Goal: Information Seeking & Learning: Learn about a topic

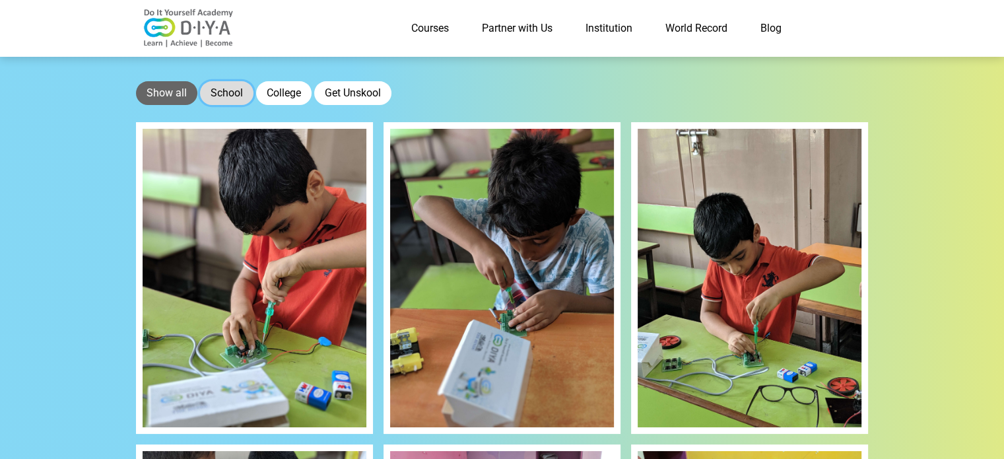
click at [228, 101] on button "School" at bounding box center [226, 93] width 53 height 24
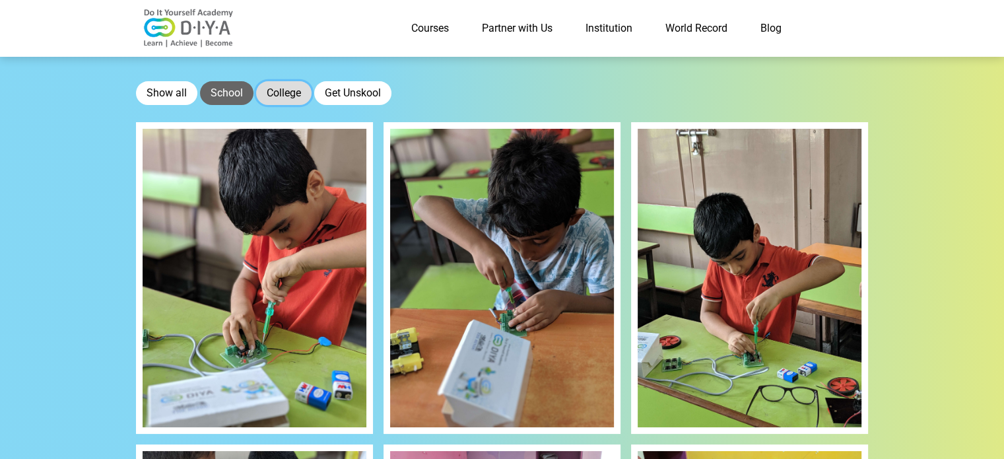
click at [284, 89] on button "College" at bounding box center [283, 93] width 55 height 24
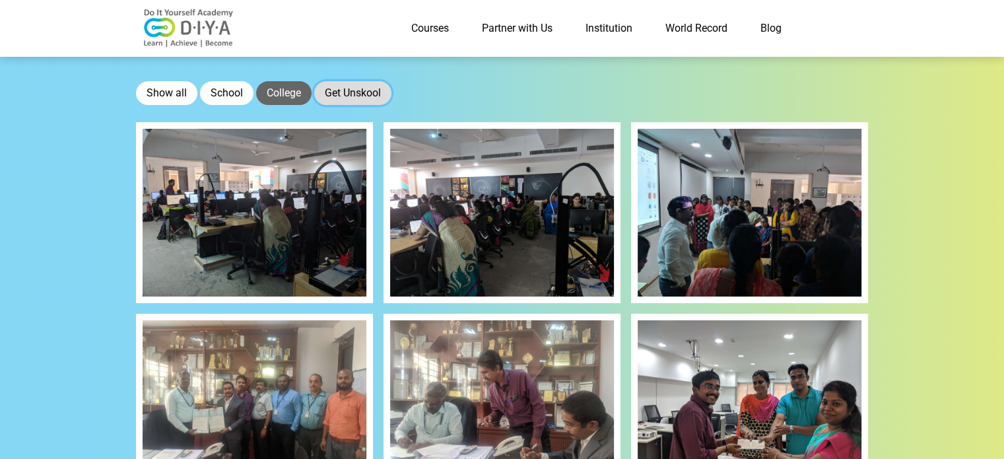
click at [356, 88] on button "Get Unskool" at bounding box center [352, 93] width 77 height 24
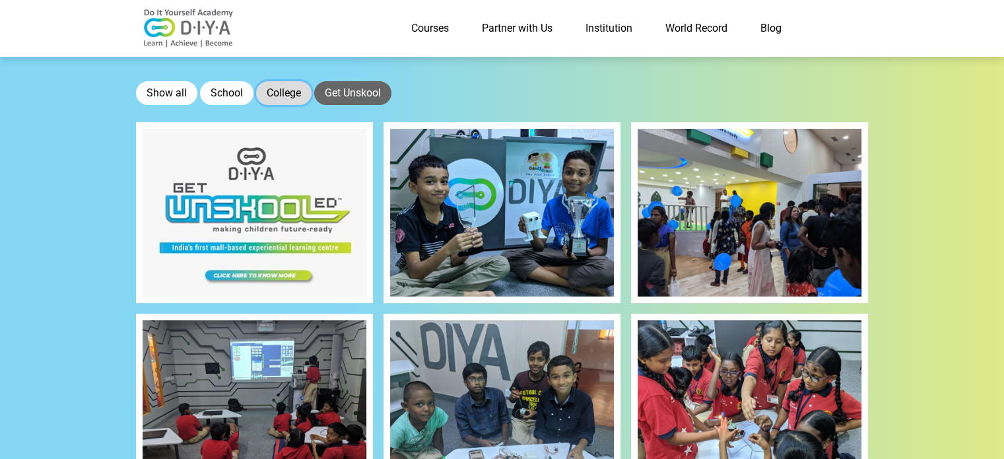
click at [283, 91] on button "College" at bounding box center [283, 93] width 55 height 24
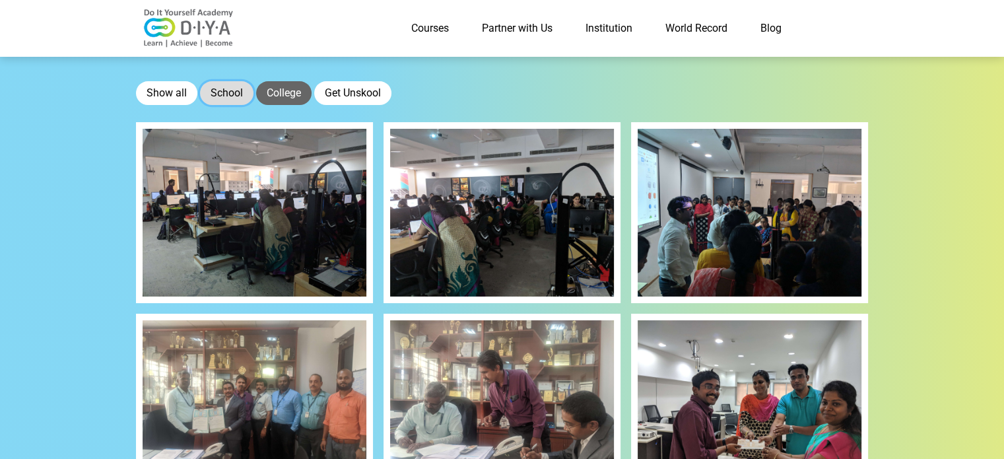
click at [236, 91] on button "School" at bounding box center [226, 93] width 53 height 24
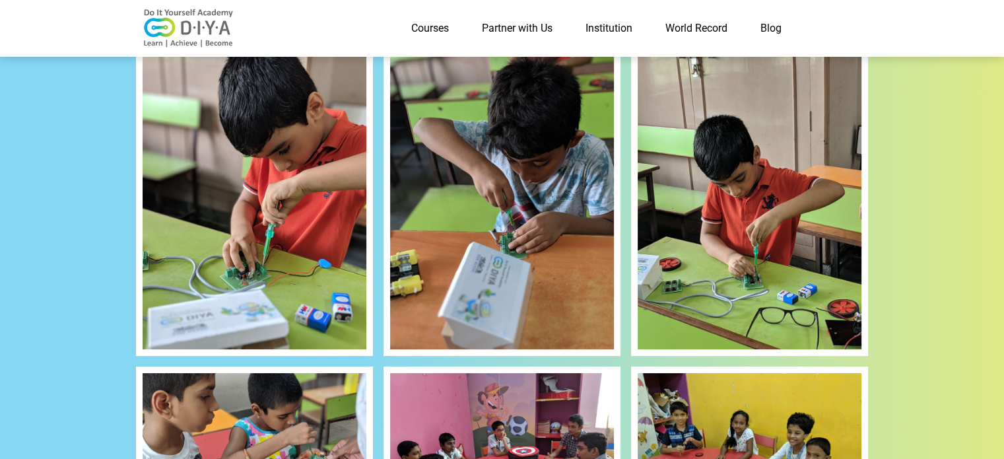
scroll to position [79, 0]
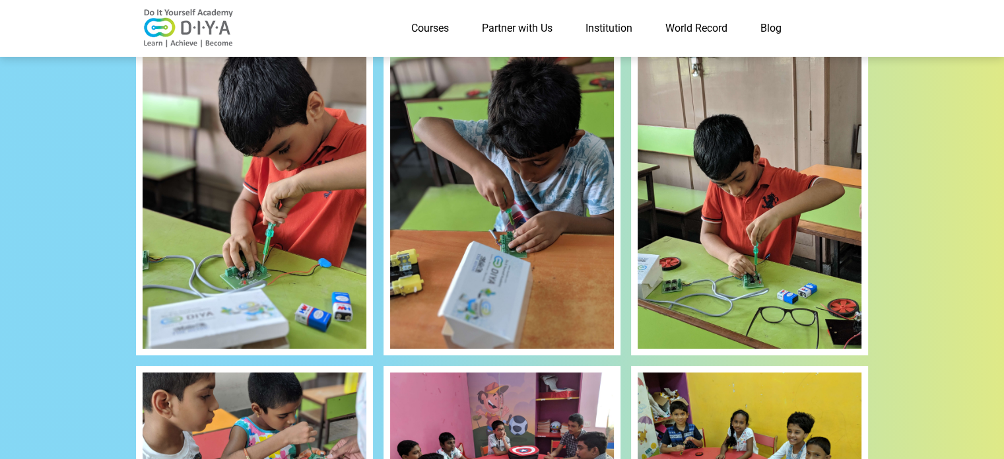
click at [432, 228] on img at bounding box center [502, 199] width 224 height 298
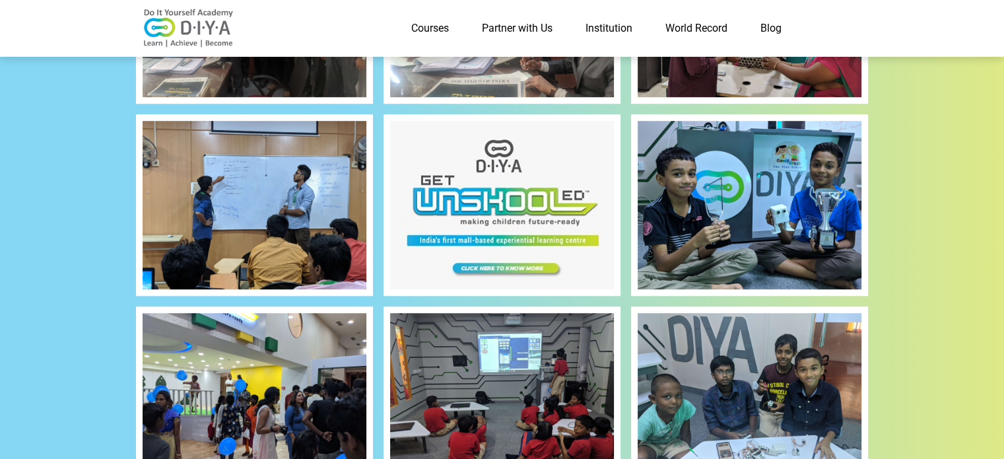
scroll to position [1094, 0]
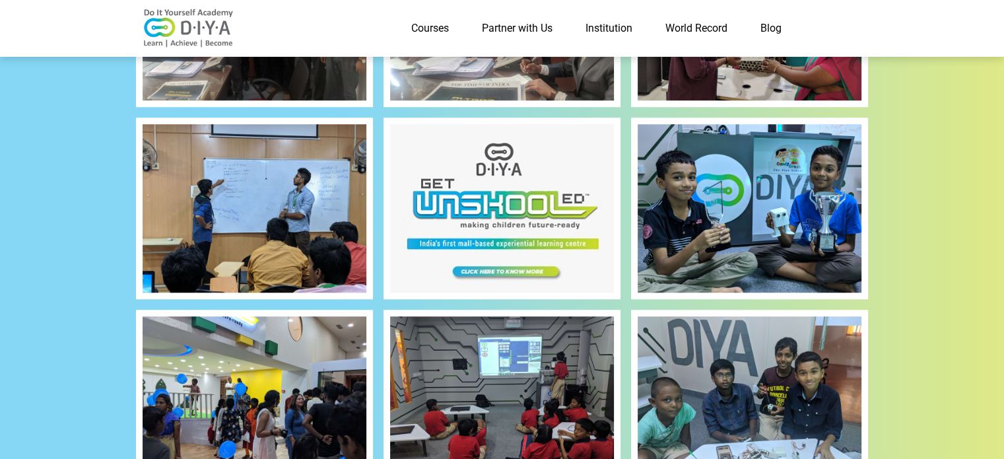
click at [507, 206] on img at bounding box center [502, 208] width 224 height 168
click at [423, 35] on link "Courses" at bounding box center [430, 28] width 71 height 26
